Goal: Information Seeking & Learning: Learn about a topic

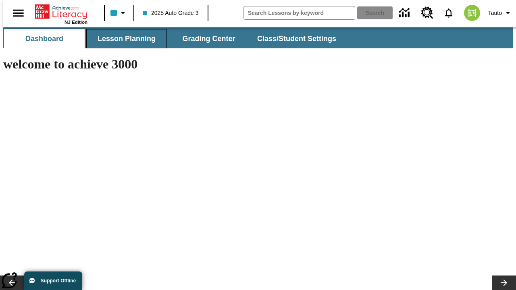
click at [123, 39] on span "Lesson Planning" at bounding box center [127, 38] width 58 height 9
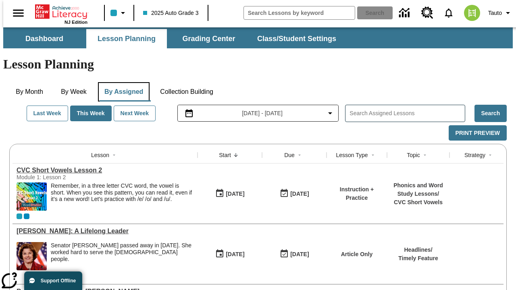
click at [122, 82] on button "By Assigned" at bounding box center [124, 91] width 52 height 19
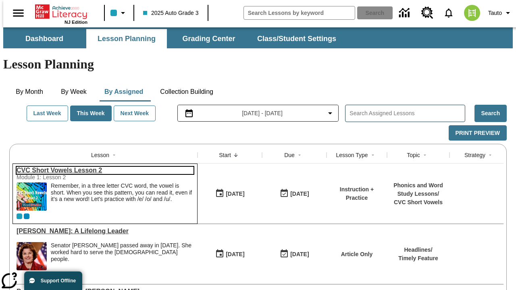
click at [102, 167] on link "CVC Short Vowels Lesson 2" at bounding box center [105, 170] width 177 height 7
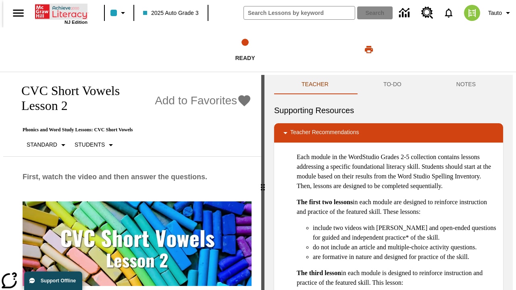
click at [58, 11] on icon "Home" at bounding box center [62, 12] width 54 height 16
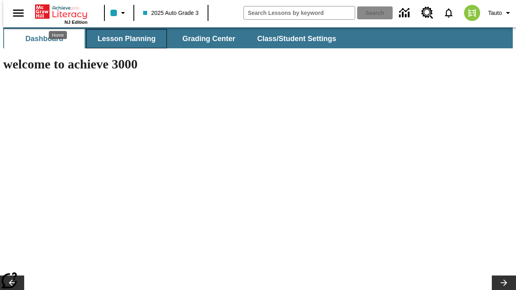
click at [123, 39] on span "Lesson Planning" at bounding box center [127, 38] width 58 height 9
